Goal: Transaction & Acquisition: Subscribe to service/newsletter

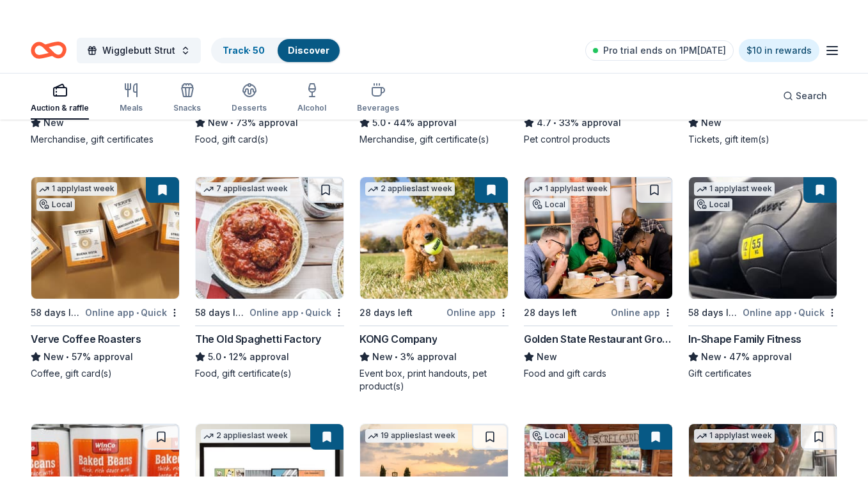
scroll to position [1063, 0]
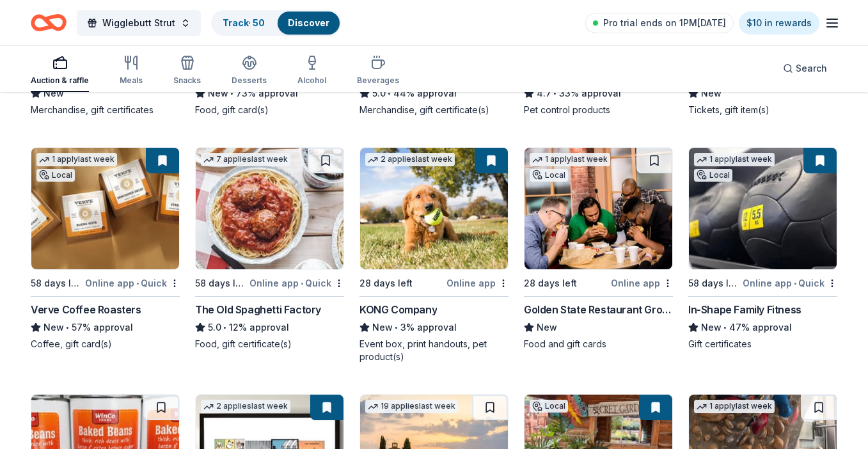
click at [245, 245] on img at bounding box center [270, 209] width 148 height 122
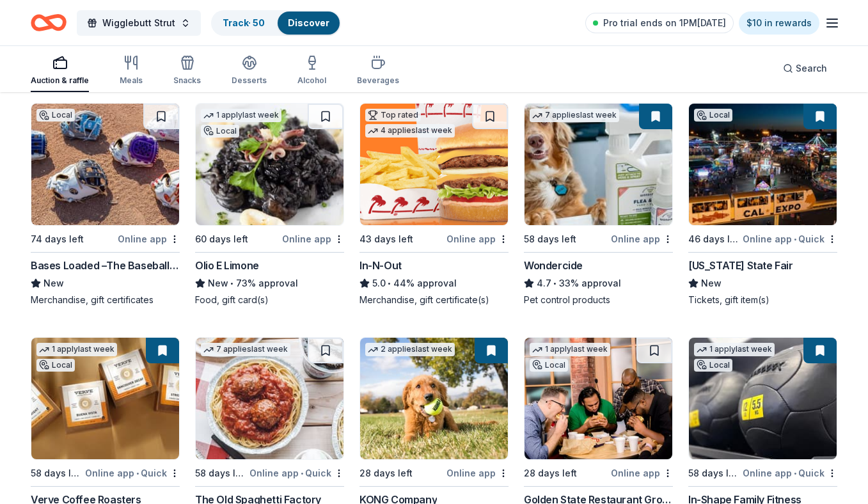
scroll to position [792, 0]
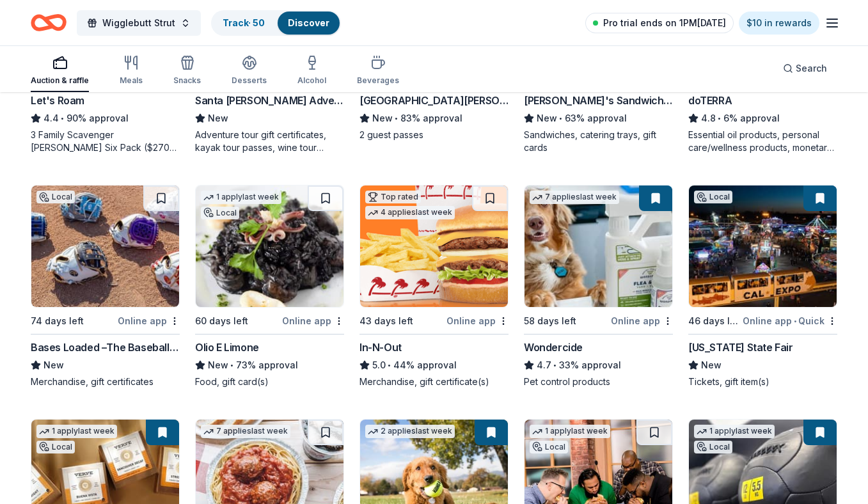
click at [687, 20] on span "Pro trial ends on 1PM[DATE]" at bounding box center [664, 22] width 123 height 15
click at [637, 20] on span "Pro trial ends on 1PM[DATE]" at bounding box center [664, 22] width 123 height 15
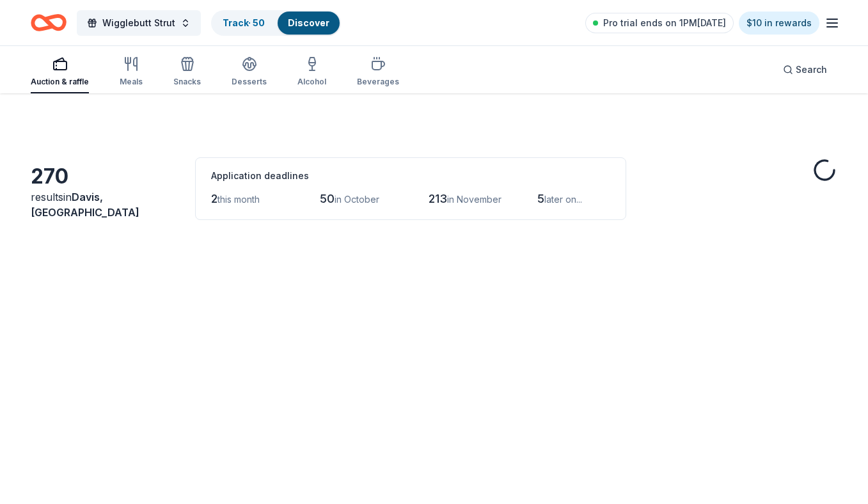
scroll to position [792, 0]
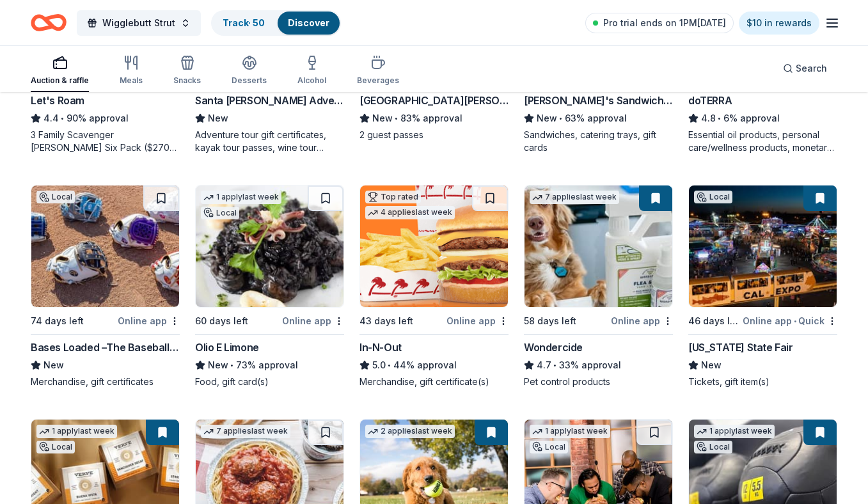
click at [828, 25] on icon "button" at bounding box center [832, 22] width 15 height 15
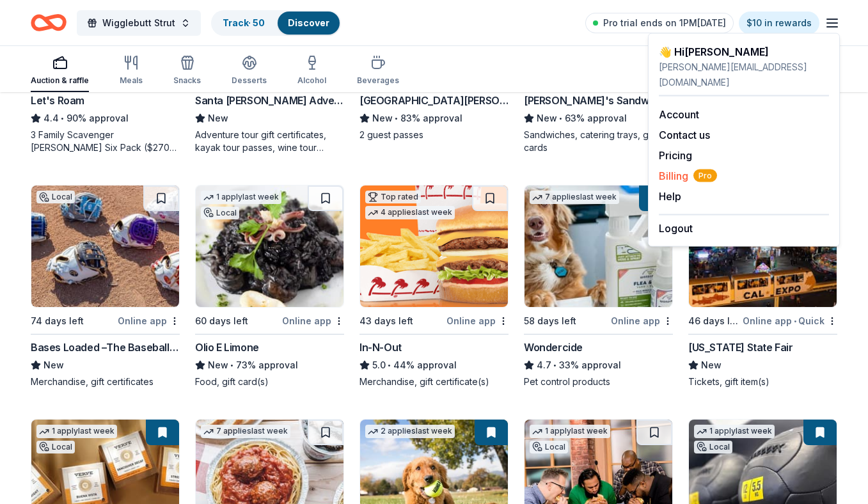
click at [676, 168] on span "Billing Pro" at bounding box center [688, 175] width 58 height 15
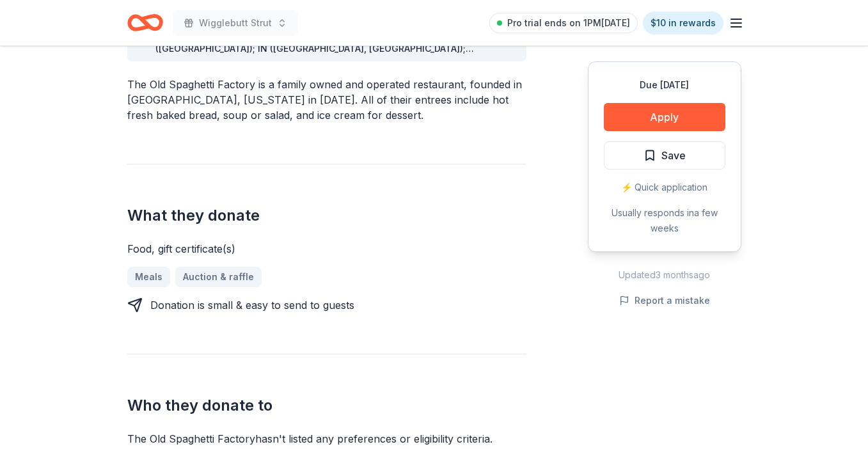
scroll to position [410, 0]
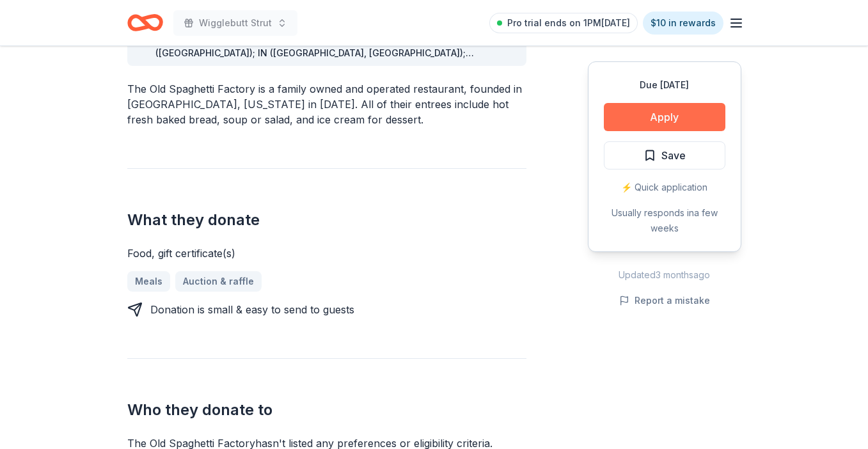
click at [672, 111] on button "Apply" at bounding box center [665, 117] width 122 height 28
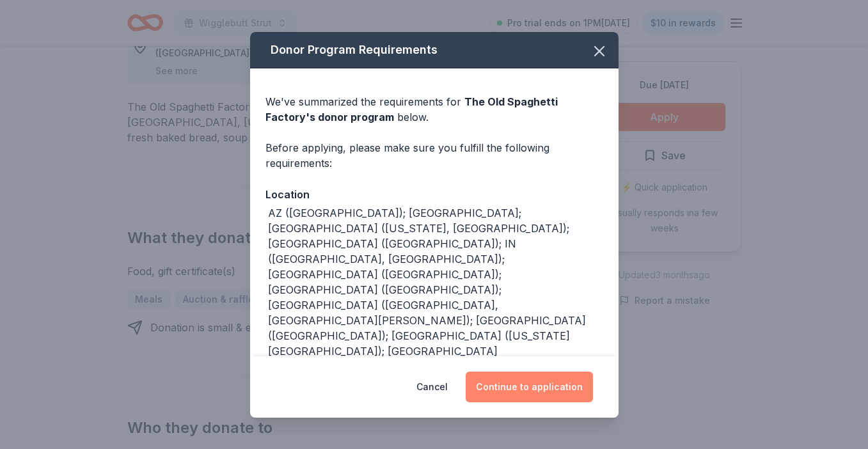
click at [502, 385] on button "Continue to application" at bounding box center [529, 387] width 127 height 31
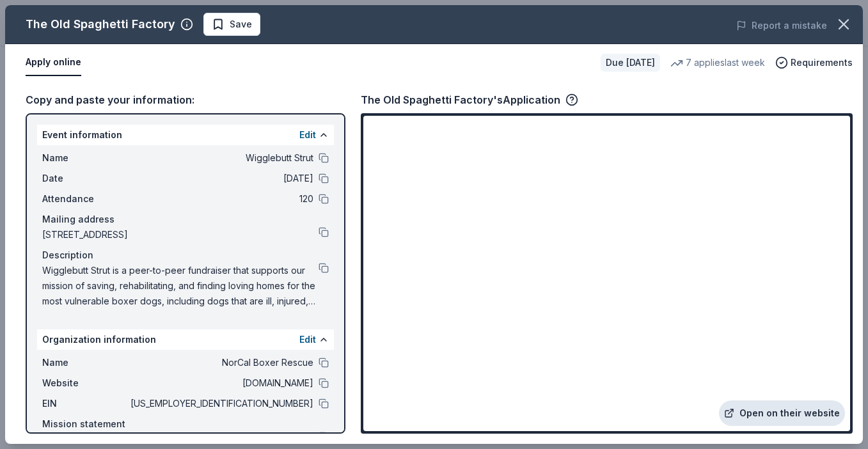
click at [771, 414] on link "Open on their website" at bounding box center [782, 414] width 126 height 26
